Goal: Information Seeking & Learning: Learn about a topic

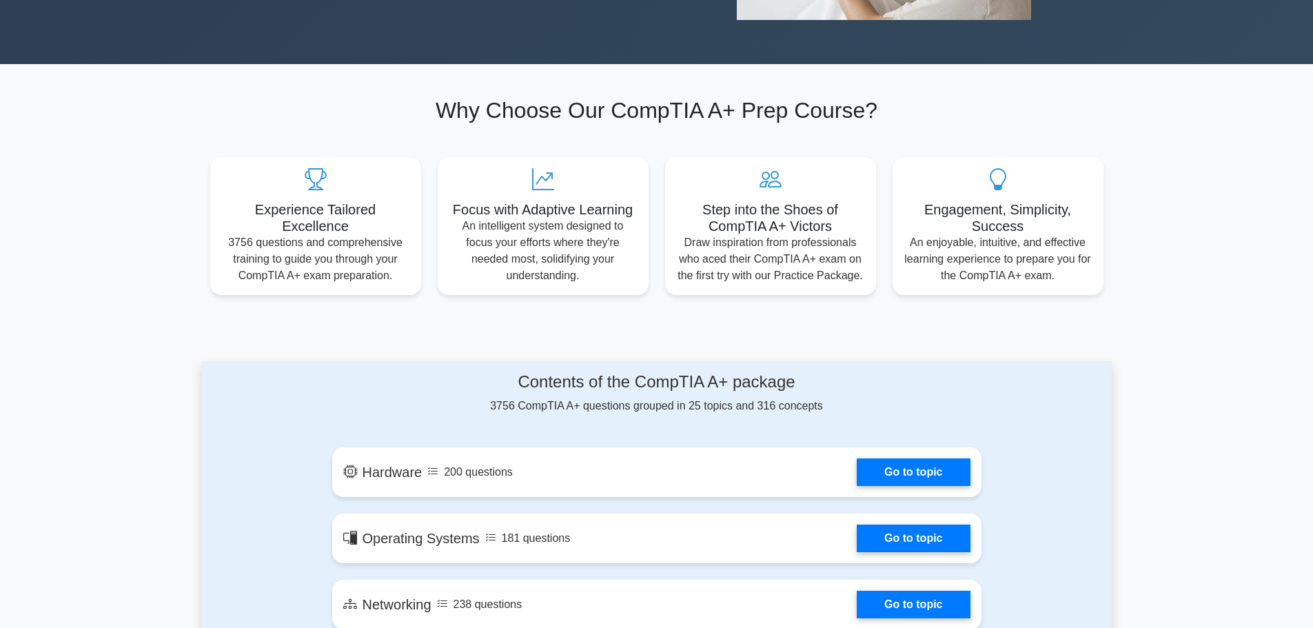
scroll to position [620, 0]
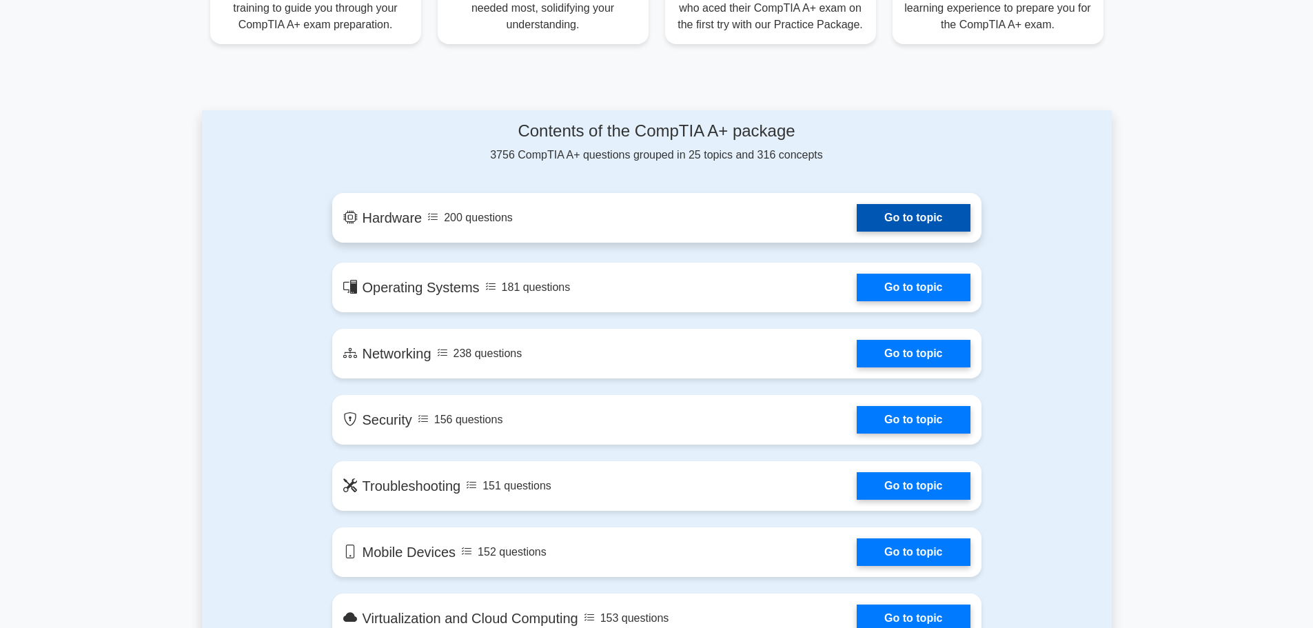
click at [886, 223] on link "Go to topic" at bounding box center [913, 218] width 113 height 28
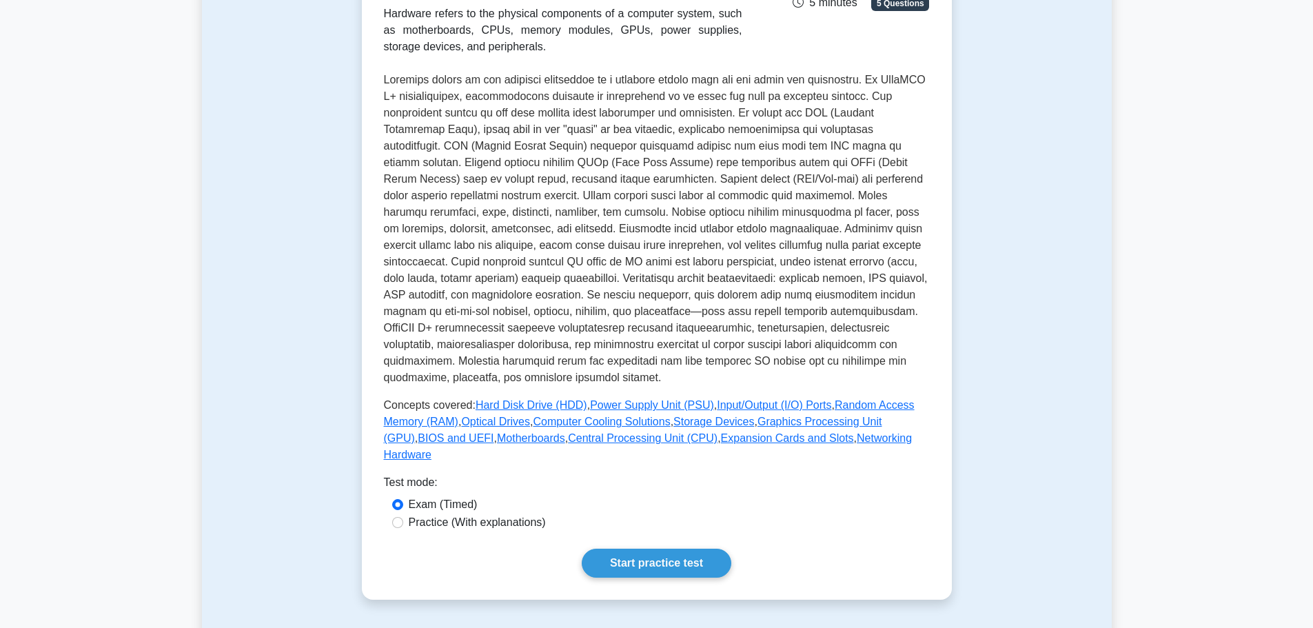
scroll to position [414, 0]
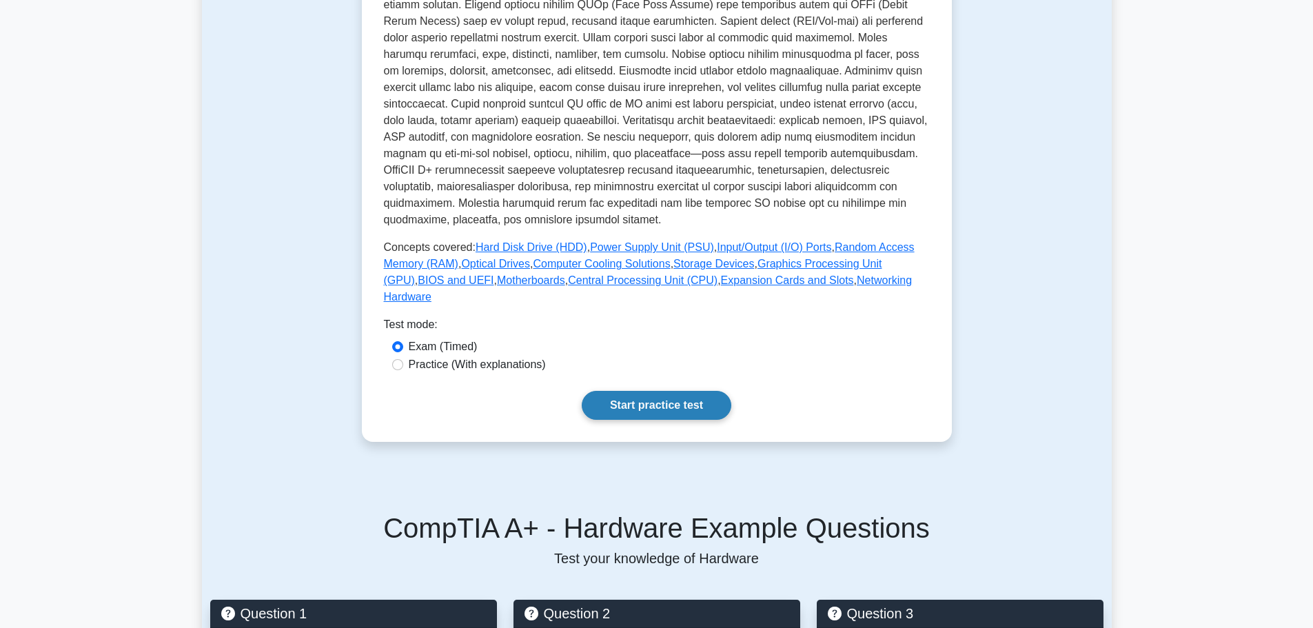
click at [689, 391] on link "Start practice test" at bounding box center [657, 405] width 150 height 29
click at [511, 356] on label "Practice (With explanations)" at bounding box center [477, 364] width 137 height 17
click at [403, 359] on input "Practice (With explanations)" at bounding box center [397, 364] width 11 height 11
radio input "true"
click at [648, 391] on link "Start practice test" at bounding box center [657, 405] width 150 height 29
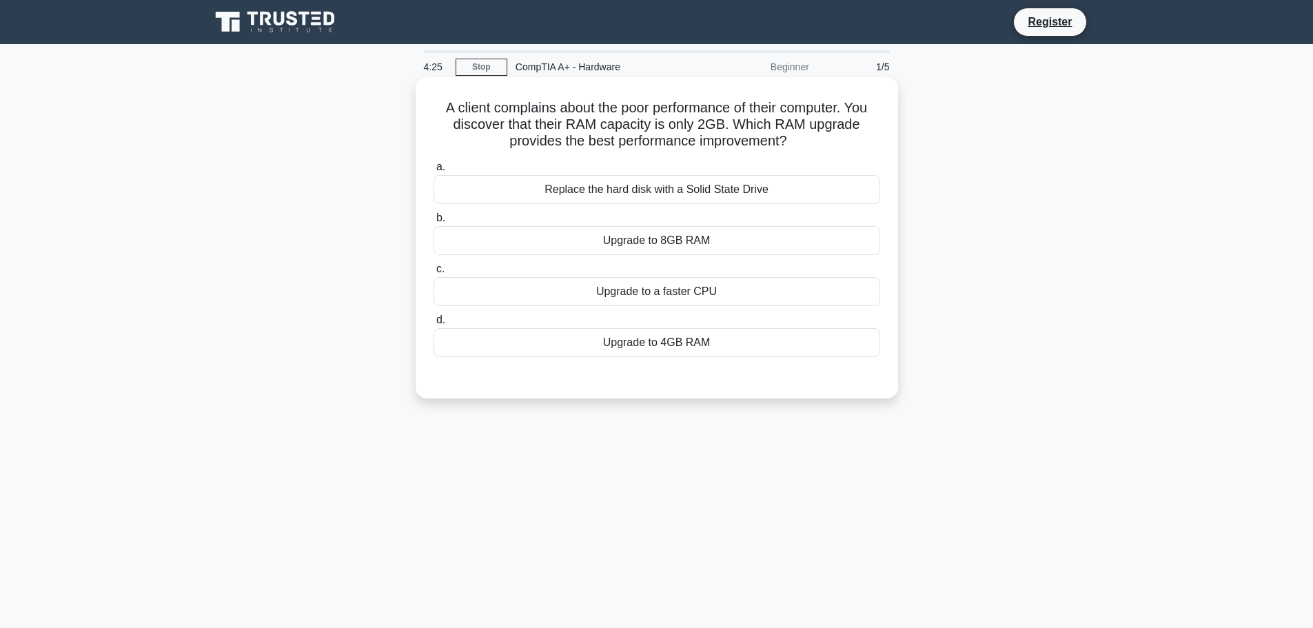
click at [701, 242] on div "Upgrade to 8GB RAM" at bounding box center [656, 240] width 447 height 29
click at [433, 223] on input "b. Upgrade to 8GB RAM" at bounding box center [433, 218] width 0 height 9
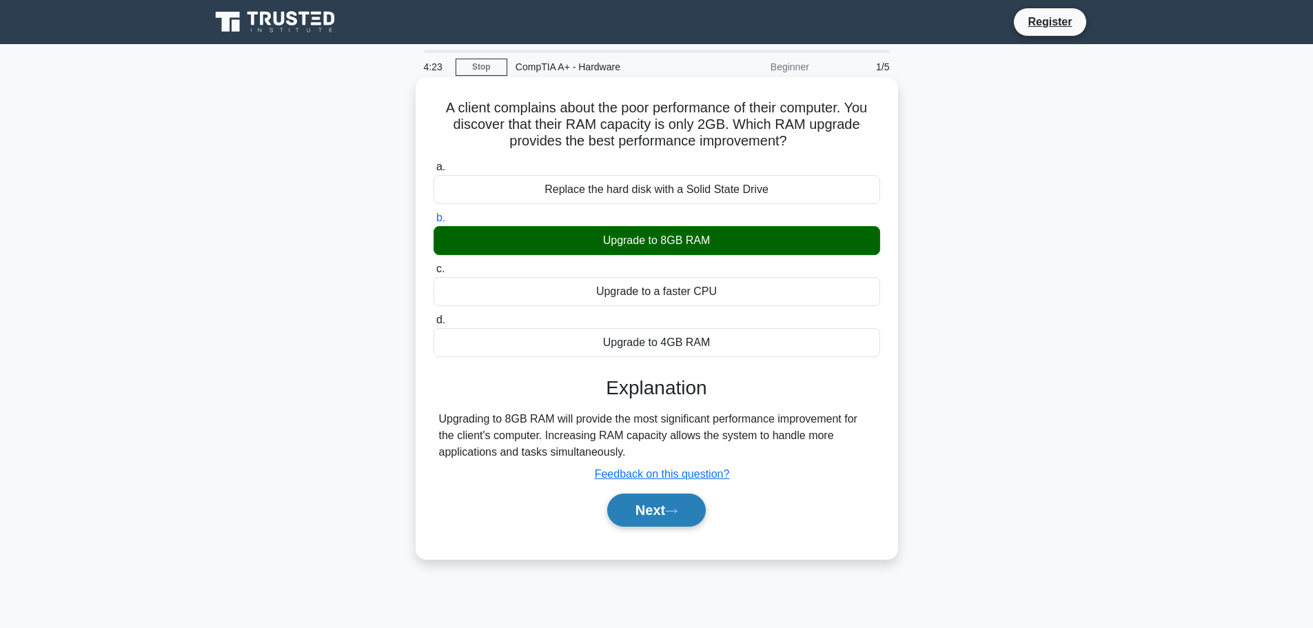
click at [643, 509] on button "Next" at bounding box center [656, 509] width 99 height 33
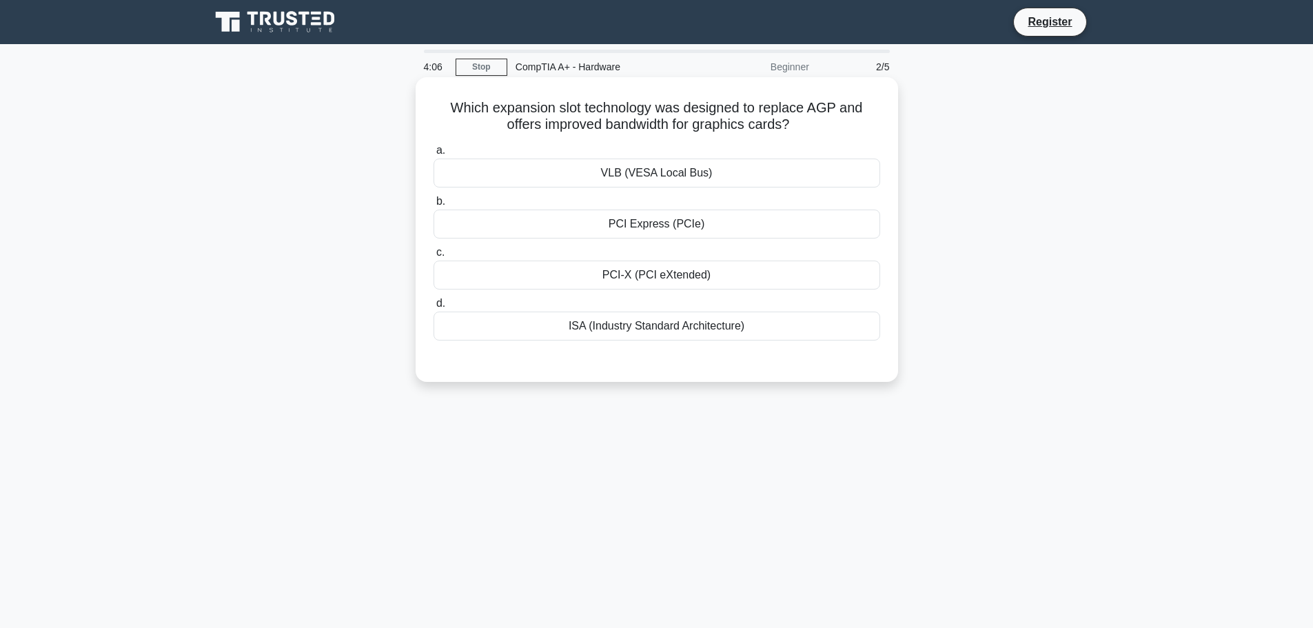
click at [689, 222] on div "PCI Express (PCIe)" at bounding box center [656, 224] width 447 height 29
click at [433, 206] on input "b. PCI Express (PCIe)" at bounding box center [433, 201] width 0 height 9
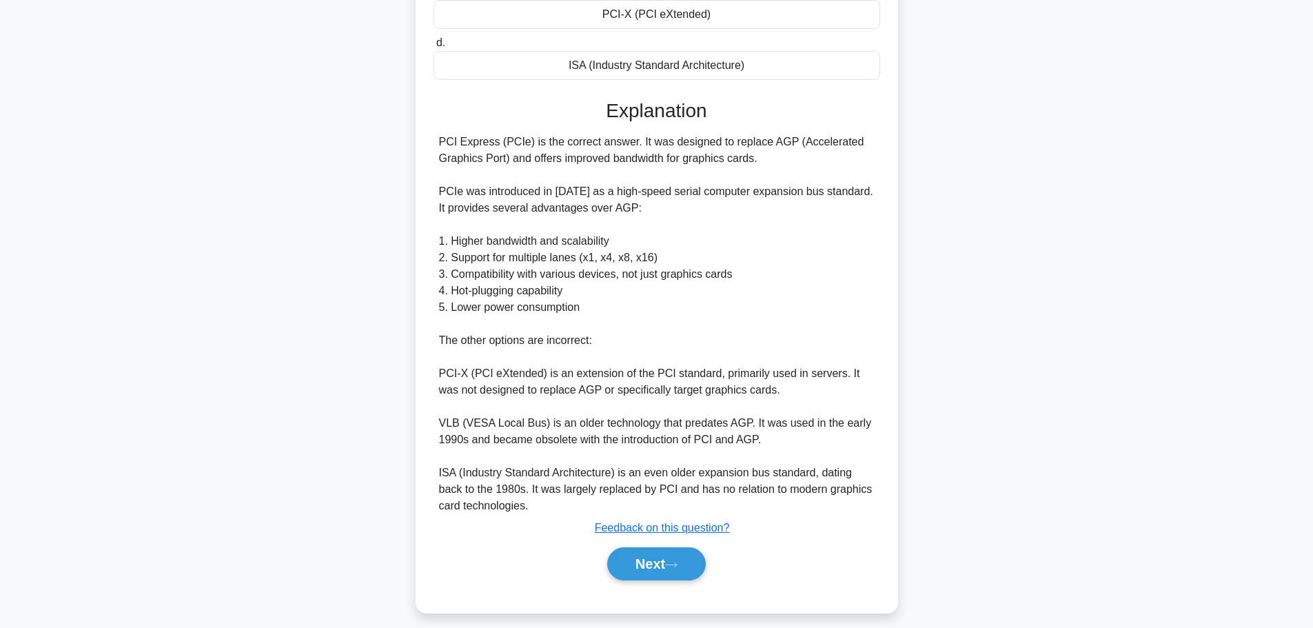
scroll to position [272, 0]
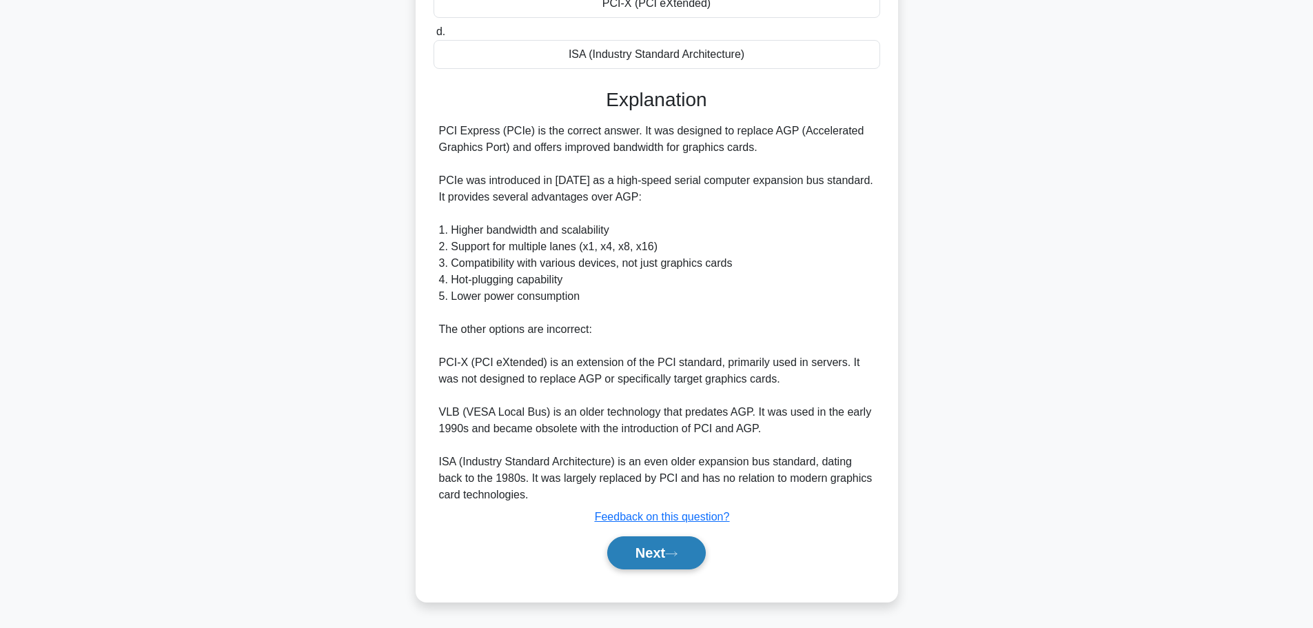
click at [655, 548] on button "Next" at bounding box center [656, 552] width 99 height 33
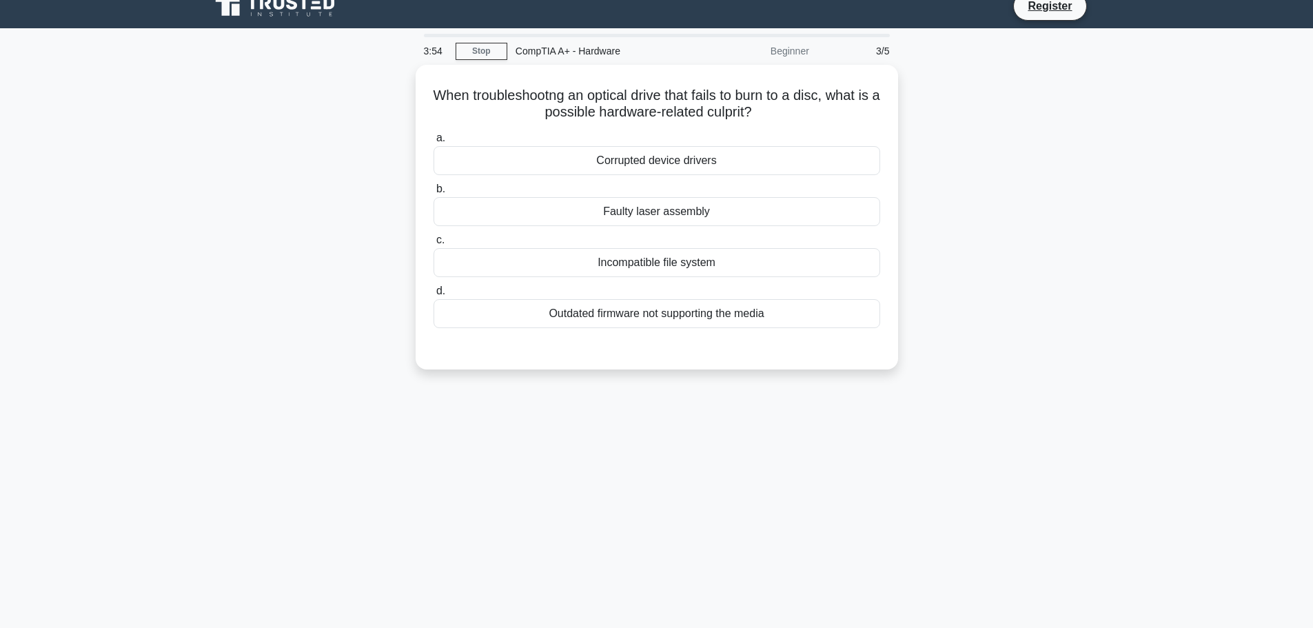
scroll to position [0, 0]
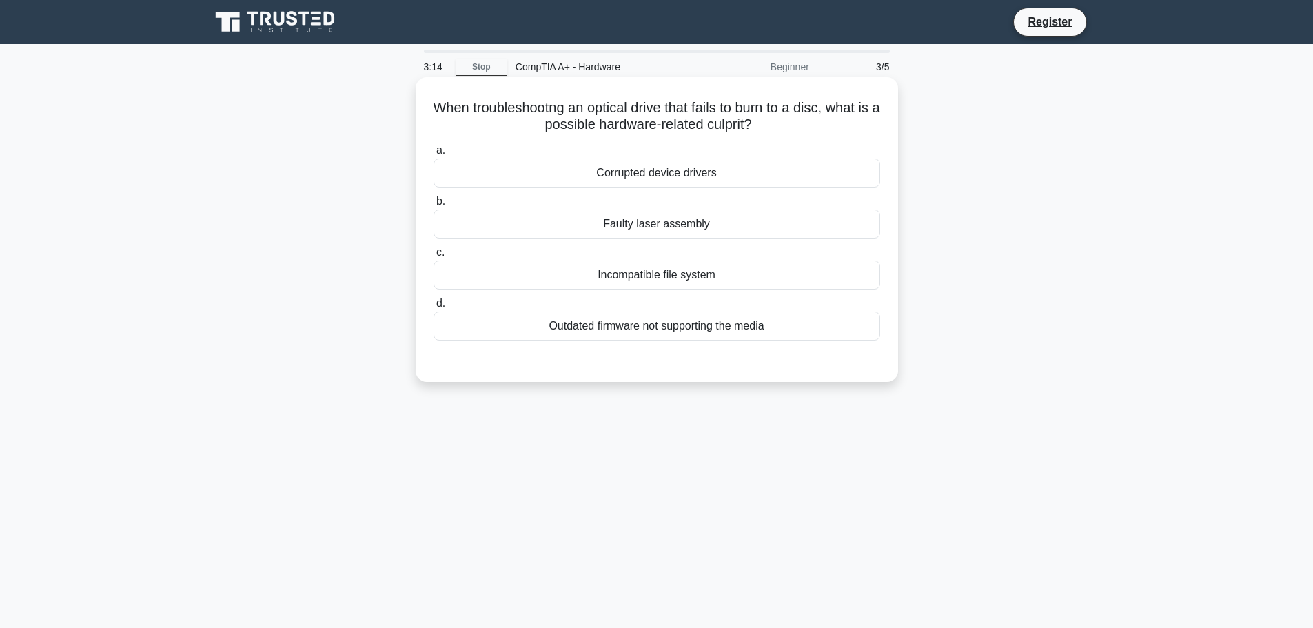
click at [646, 225] on div "Faulty laser assembly" at bounding box center [656, 224] width 447 height 29
click at [433, 206] on input "b. Faulty laser assembly" at bounding box center [433, 201] width 0 height 9
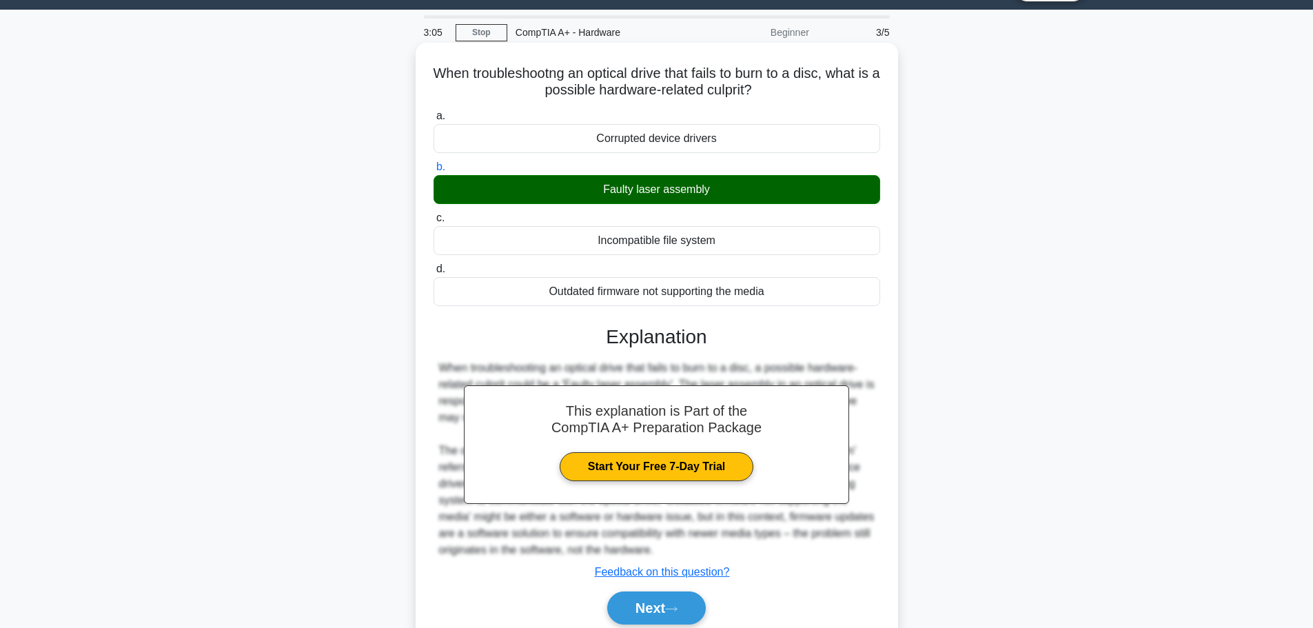
scroll to position [69, 0]
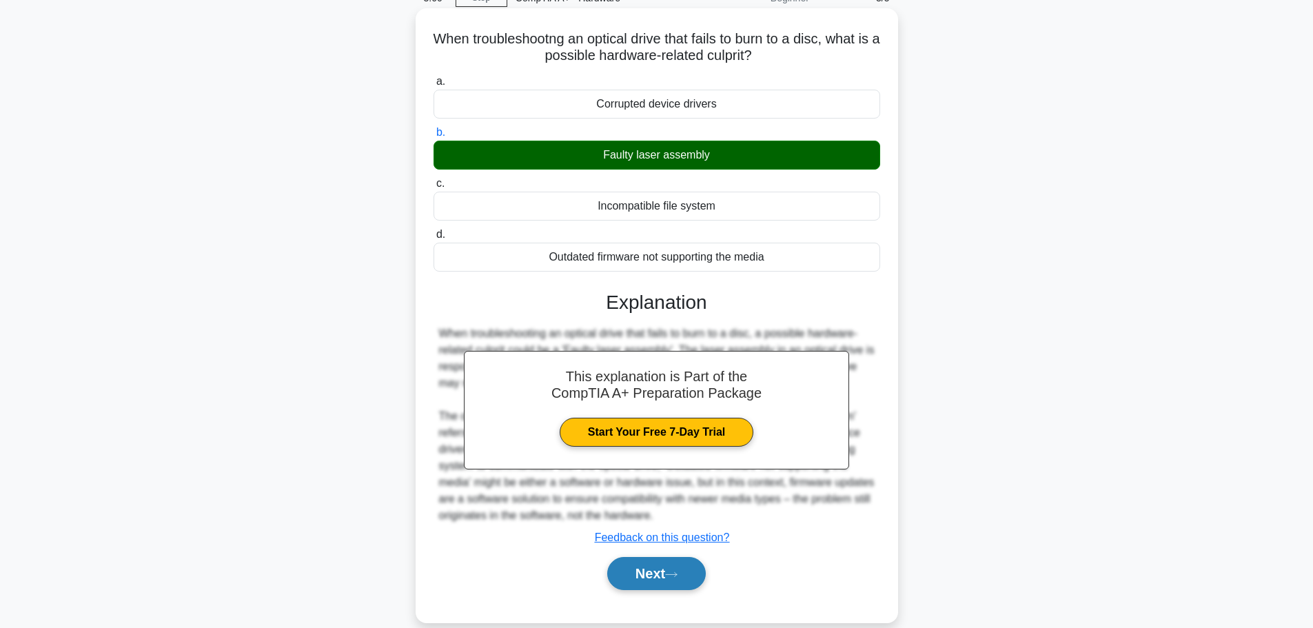
click at [655, 568] on button "Next" at bounding box center [656, 573] width 99 height 33
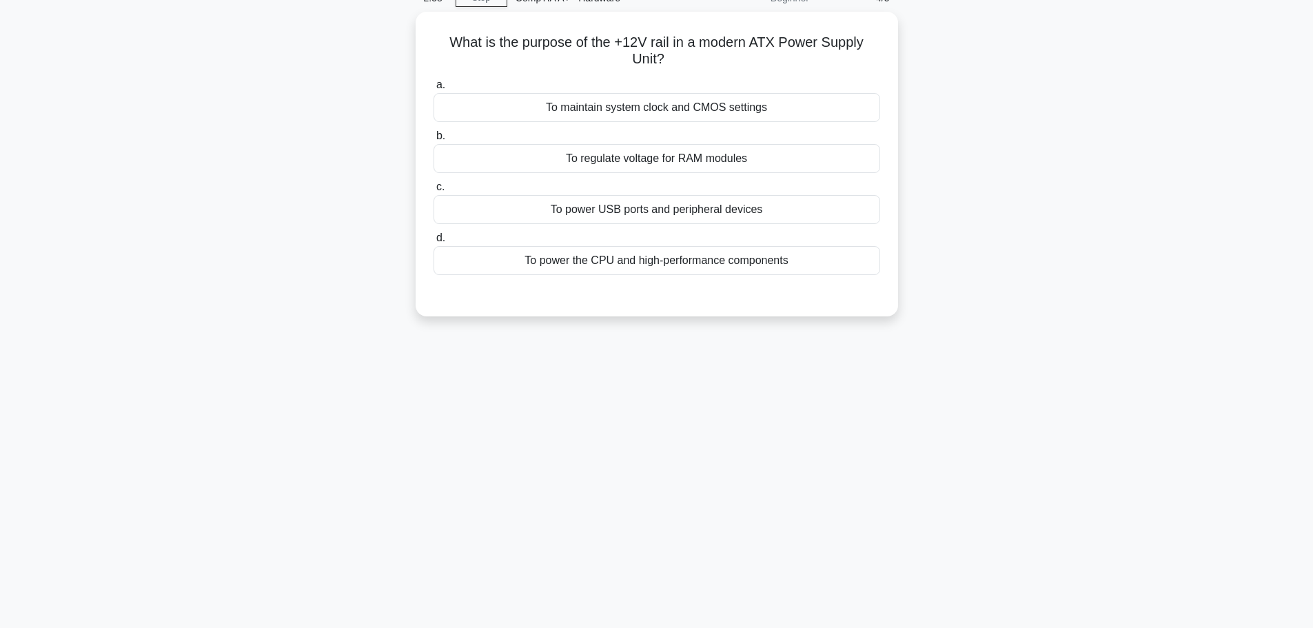
scroll to position [0, 0]
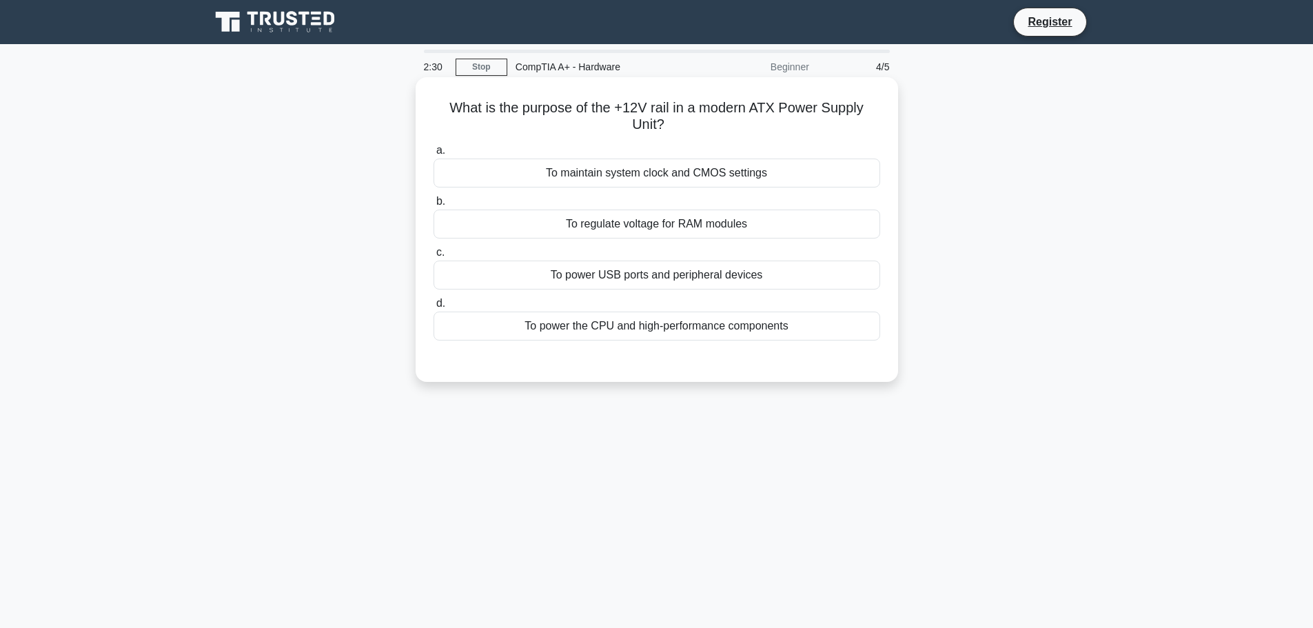
click at [720, 327] on div "To power the CPU and high-performance components" at bounding box center [656, 326] width 447 height 29
click at [433, 308] on input "d. To power the CPU and high-performance components" at bounding box center [433, 303] width 0 height 9
